Goal: Task Accomplishment & Management: Manage account settings

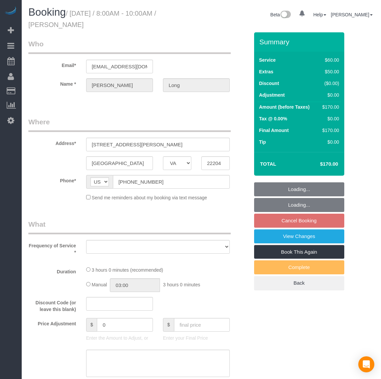
select select "VA"
select select "object:12436"
select select "string:fspay-30db1c10-a909-470f-ae12-0eb297b32b23"
select select "spot162"
select select "number:1"
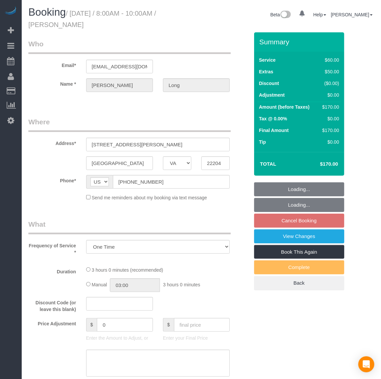
select select "number:42"
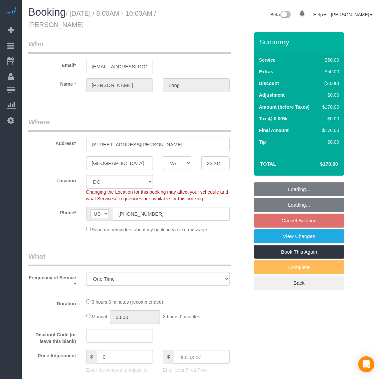
select select "object:12806"
select select "1"
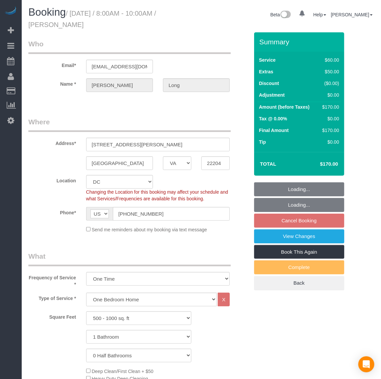
select select "1"
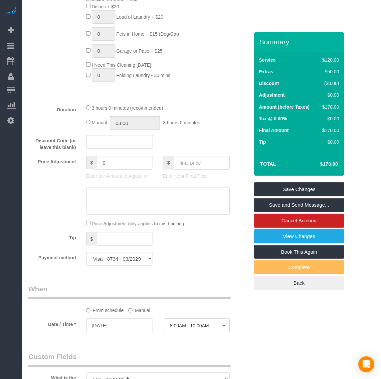
scroll to position [459, 0]
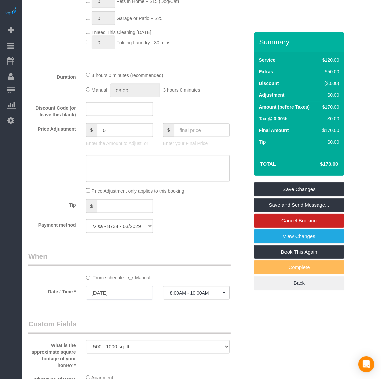
click at [110, 295] on input "[DATE]" at bounding box center [119, 293] width 67 height 14
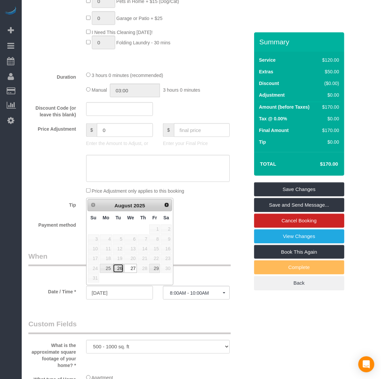
click at [119, 269] on link "26" at bounding box center [118, 268] width 11 height 9
type input "[DATE]"
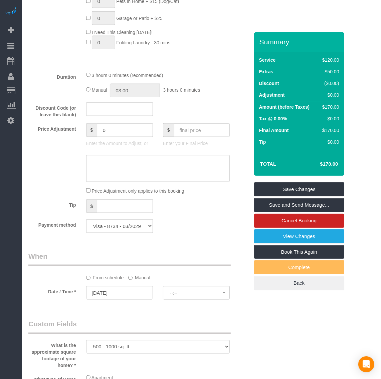
select select "spot173"
drag, startPoint x: 291, startPoint y: 189, endPoint x: 256, endPoint y: 189, distance: 34.7
click at [291, 189] on link "Save Changes" at bounding box center [299, 190] width 90 height 14
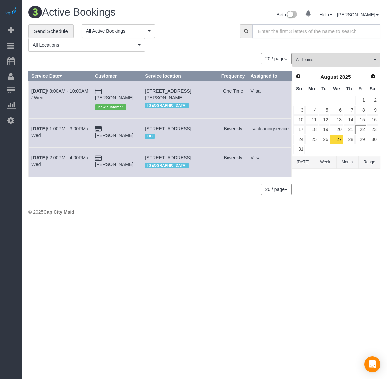
click at [273, 35] on input "text" at bounding box center [316, 31] width 128 height 14
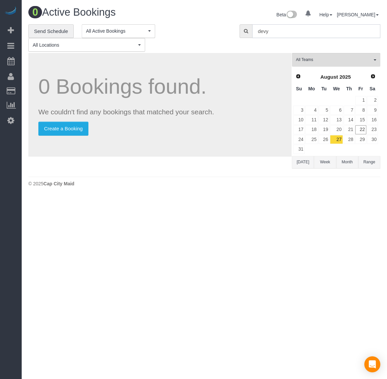
drag, startPoint x: 274, startPoint y: 31, endPoint x: 228, endPoint y: 31, distance: 46.7
click at [228, 31] on div "**********" at bounding box center [204, 38] width 362 height 28
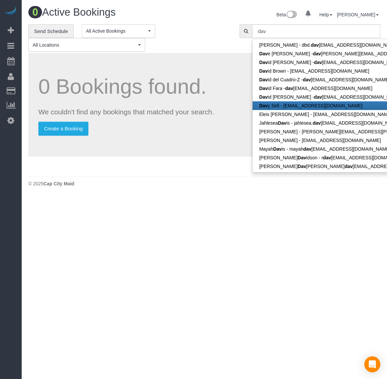
click at [286, 104] on link "Dav y Sell - [EMAIL_ADDRESS][DOMAIN_NAME]" at bounding box center [359, 105] width 212 height 9
type input "[EMAIL_ADDRESS][DOMAIN_NAME]"
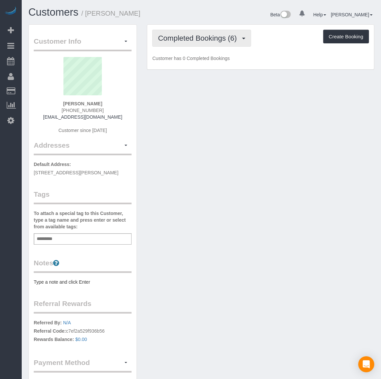
click at [191, 39] on span "Completed Bookings (6)" at bounding box center [199, 38] width 82 height 8
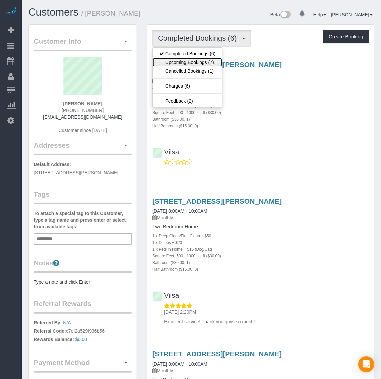
click at [201, 61] on link "Upcoming Bookings (7)" at bounding box center [187, 62] width 69 height 9
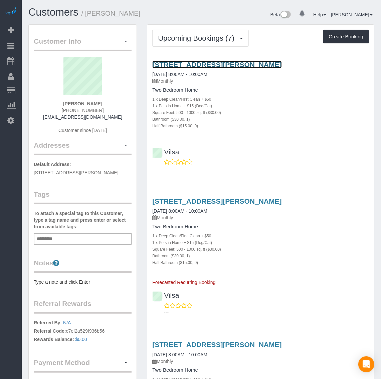
click at [206, 62] on link "[STREET_ADDRESS][PERSON_NAME]" at bounding box center [216, 65] width 129 height 8
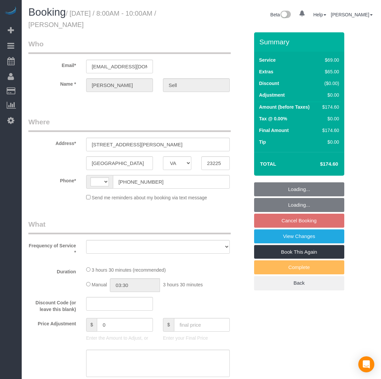
select select "VA"
select select "string:US"
select select "object:774"
select select "string:fspay-7478241d-be17-4859-b9e4-2b706a7d4b60"
select select "number:1"
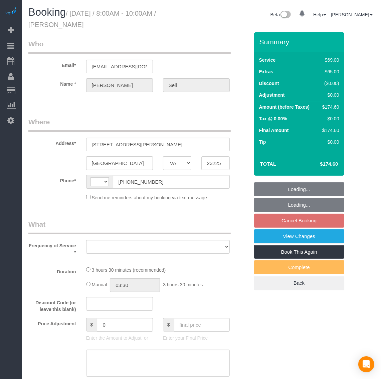
select select "number:26"
select select "number:42"
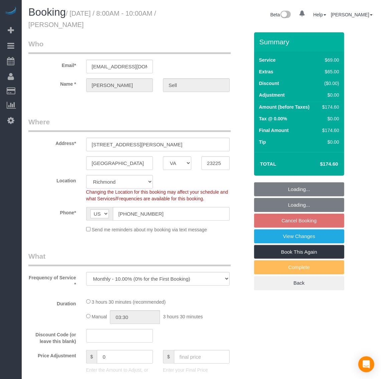
select select "1"
select select "spot1"
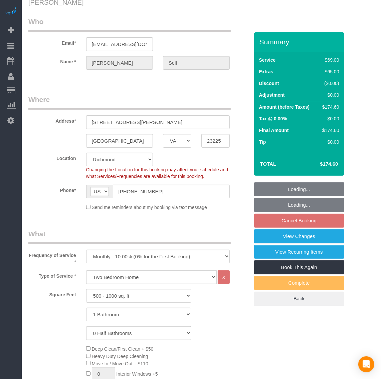
select select "1"
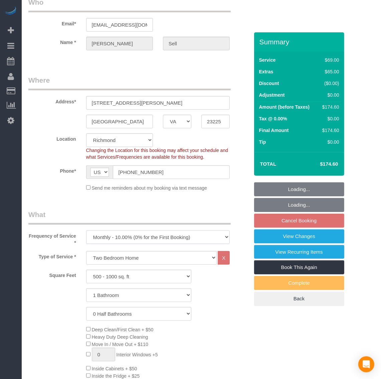
click at [137, 234] on select "One Time Weekly - 20.00% (0% for the First Booking) Biweekly - 15.00% (0% for t…" at bounding box center [158, 238] width 144 height 14
click at [143, 236] on select "One Time Weekly - 20.00% (0% for the First Booking) Biweekly - 15.00% (0% for t…" at bounding box center [158, 238] width 144 height 14
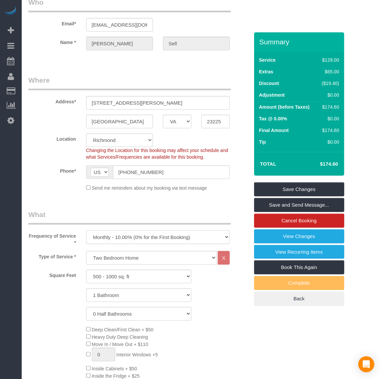
select select "object:1076"
click at [86, 231] on select "One Time Weekly - 20.00% (0% for the First Booking) Biweekly - 15.00% (0% for t…" at bounding box center [158, 238] width 144 height 14
click at [281, 189] on link "Save Changes" at bounding box center [299, 190] width 90 height 14
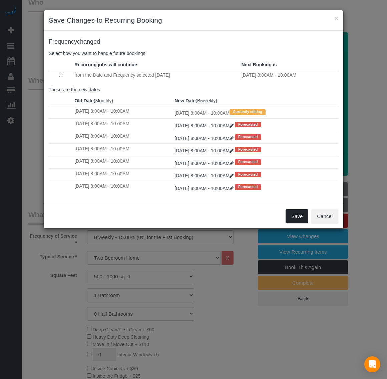
click at [295, 220] on button "Save" at bounding box center [297, 217] width 23 height 14
